Goal: Information Seeking & Learning: Learn about a topic

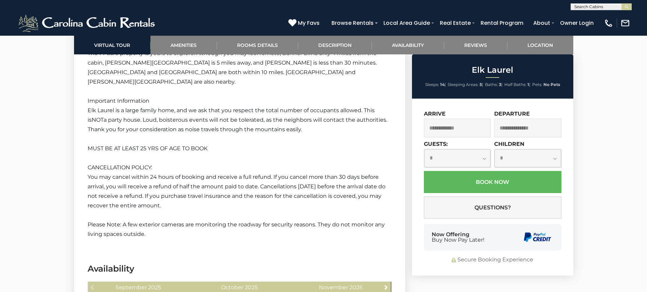
scroll to position [1191, 0]
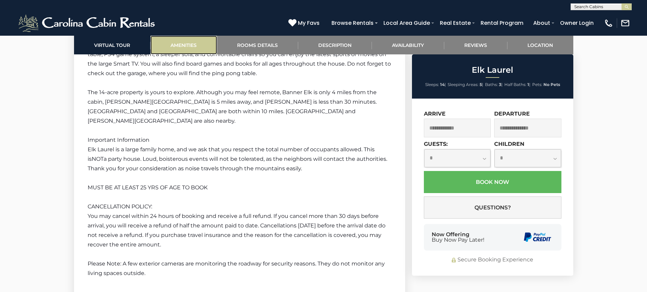
click at [196, 43] on link "Amenities" at bounding box center [184, 45] width 67 height 19
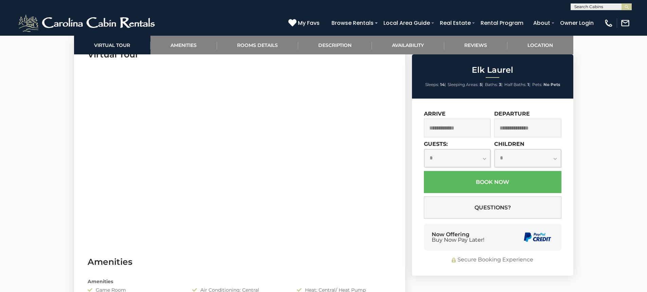
scroll to position [370, 0]
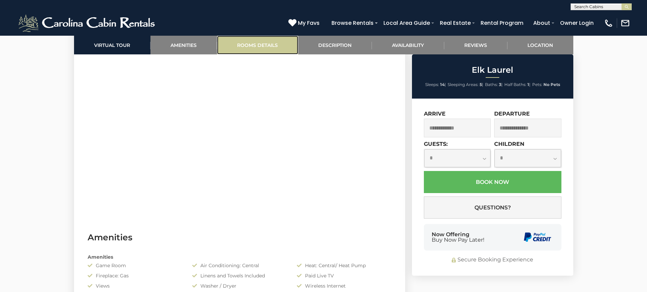
click at [266, 44] on link "Rooms Details" at bounding box center [257, 45] width 81 height 19
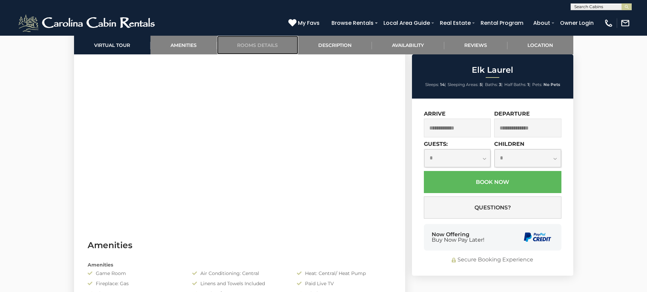
scroll to position [369, 0]
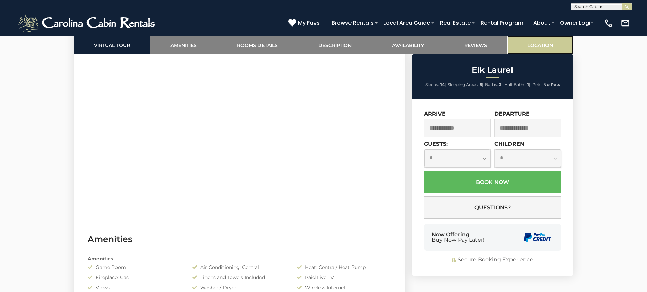
click at [535, 45] on link "Location" at bounding box center [541, 45] width 66 height 19
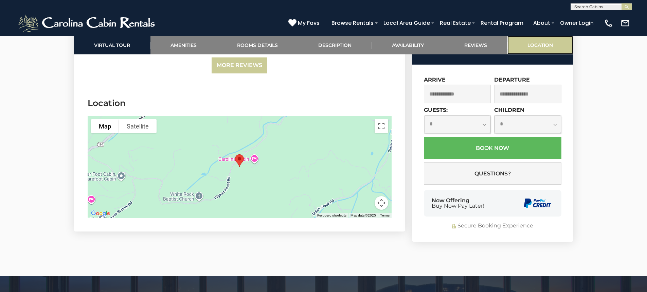
scroll to position [1746, 0]
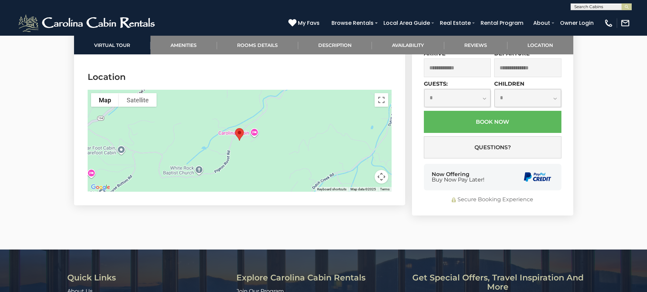
click at [240, 125] on img "Elk Laurel" at bounding box center [239, 134] width 14 height 18
click at [105, 94] on button "Map" at bounding box center [105, 100] width 28 height 14
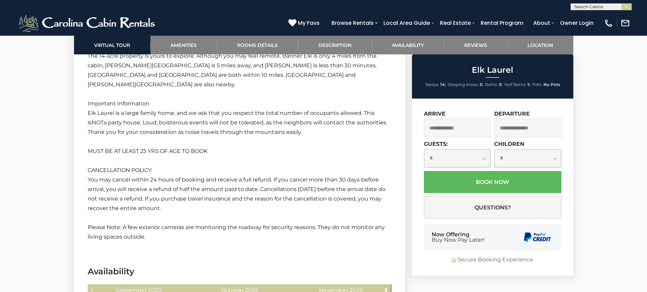
scroll to position [1191, 0]
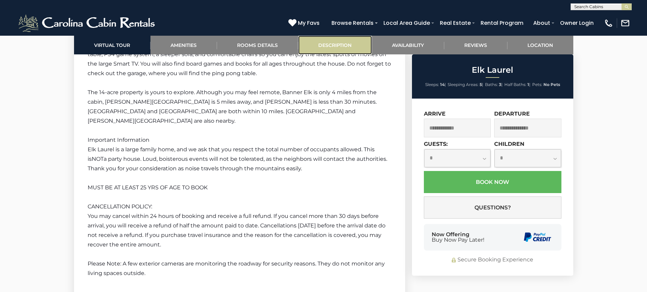
click at [336, 47] on link "Description" at bounding box center [335, 45] width 74 height 19
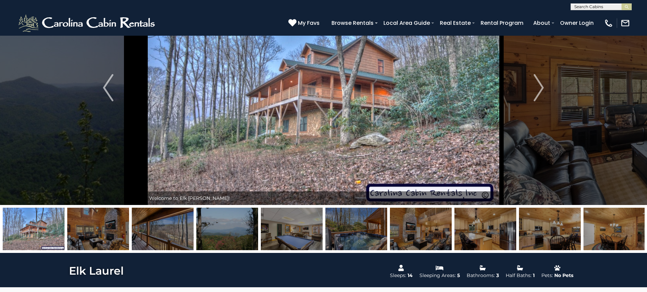
scroll to position [0, 0]
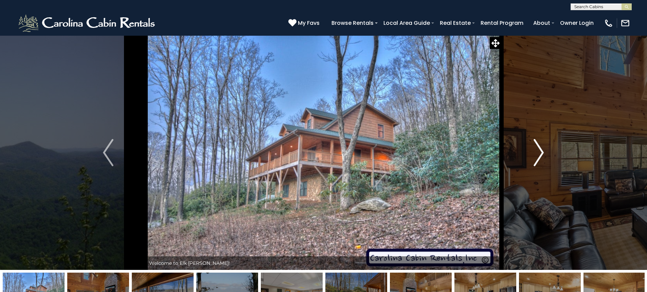
click at [539, 154] on img "Next" at bounding box center [539, 152] width 10 height 27
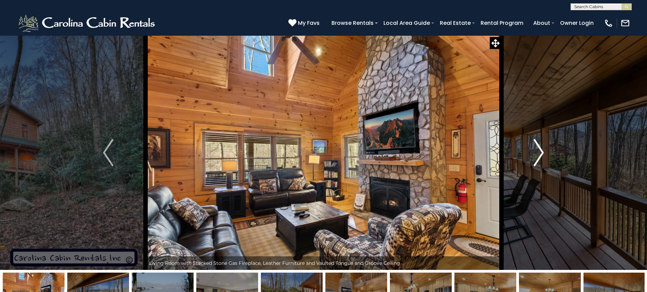
click at [539, 154] on img "Next" at bounding box center [539, 152] width 10 height 27
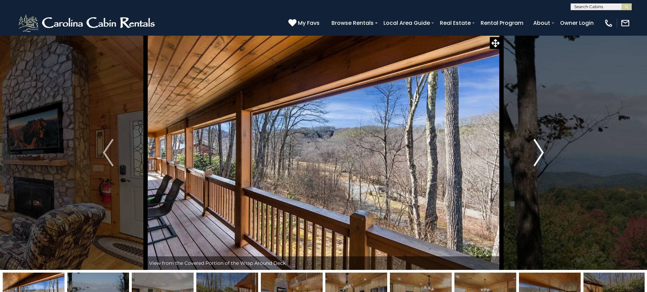
click at [539, 154] on img "Next" at bounding box center [539, 152] width 10 height 27
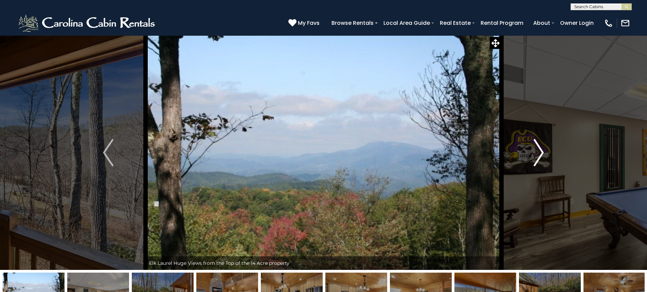
click at [539, 154] on img "Next" at bounding box center [539, 152] width 10 height 27
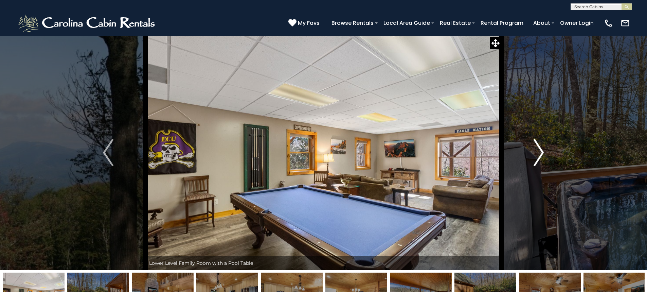
click at [539, 154] on img "Next" at bounding box center [539, 152] width 10 height 27
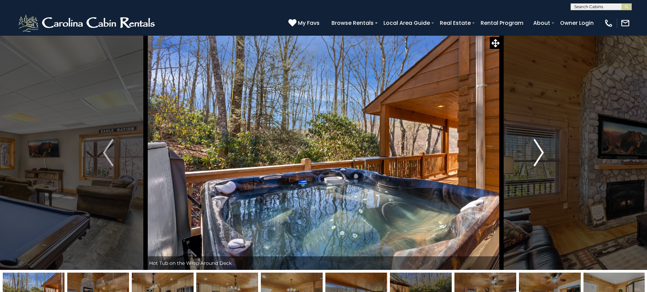
click at [539, 154] on img "Next" at bounding box center [539, 152] width 10 height 27
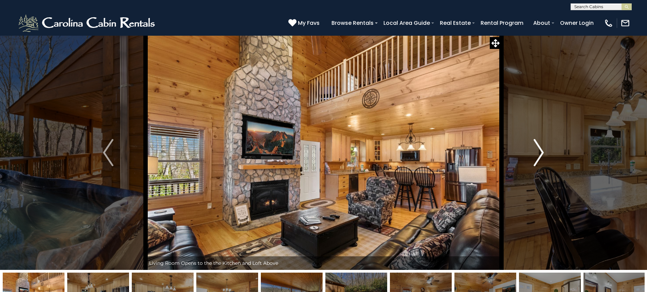
click at [539, 154] on img "Next" at bounding box center [539, 152] width 10 height 27
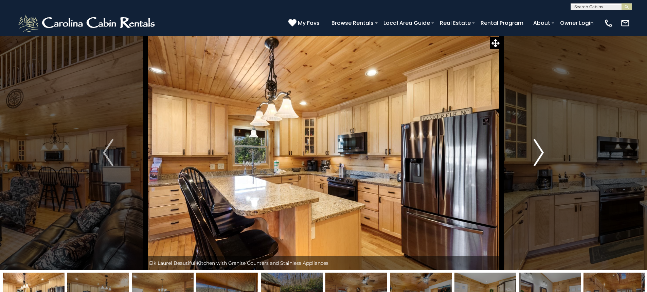
click at [539, 154] on img "Next" at bounding box center [539, 152] width 10 height 27
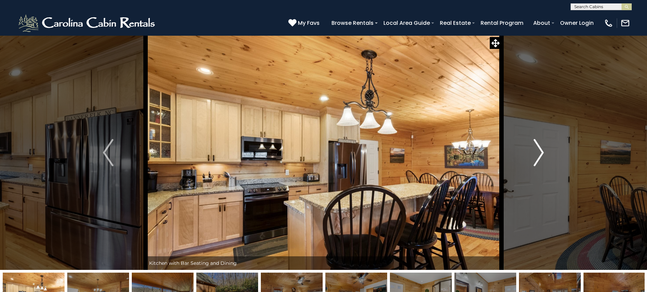
click at [539, 154] on img "Next" at bounding box center [539, 152] width 10 height 27
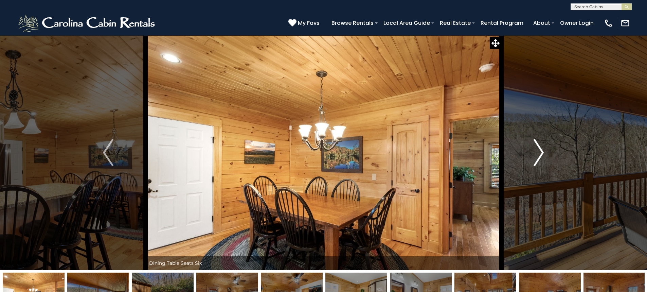
click at [539, 154] on img "Next" at bounding box center [539, 152] width 10 height 27
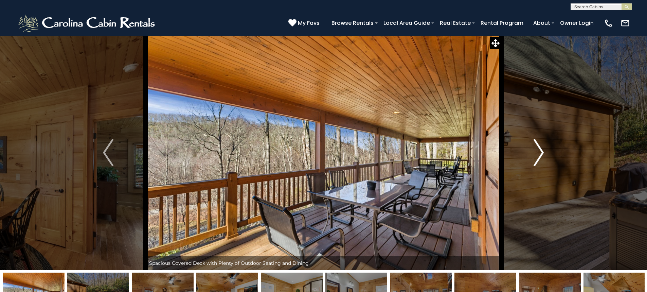
click at [539, 154] on img "Next" at bounding box center [539, 152] width 10 height 27
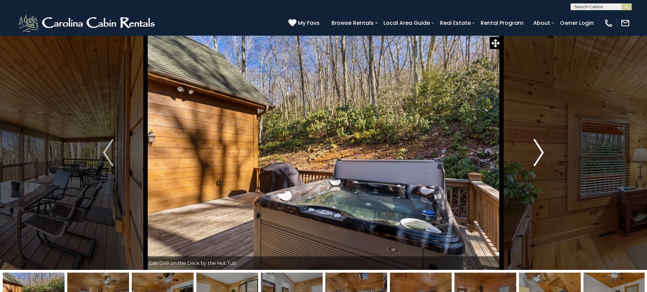
click at [539, 154] on img "Next" at bounding box center [539, 152] width 10 height 27
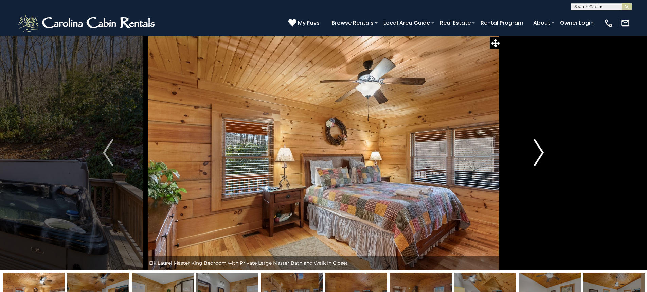
click at [539, 154] on img "Next" at bounding box center [539, 152] width 10 height 27
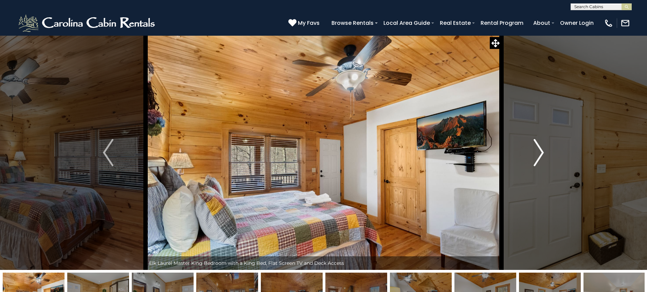
click at [539, 154] on img "Next" at bounding box center [539, 152] width 10 height 27
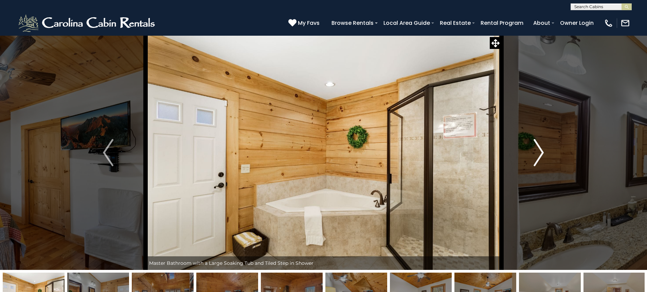
click at [539, 154] on img "Next" at bounding box center [539, 152] width 10 height 27
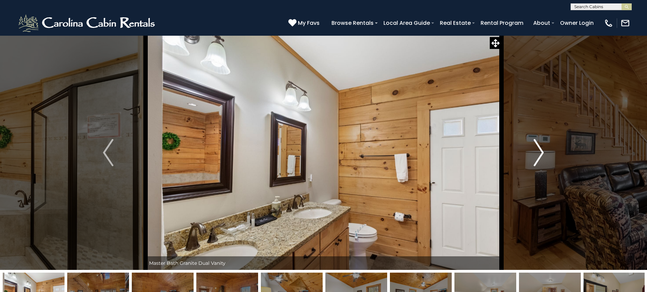
click at [539, 154] on img "Next" at bounding box center [539, 152] width 10 height 27
